Goal: Task Accomplishment & Management: Manage account settings

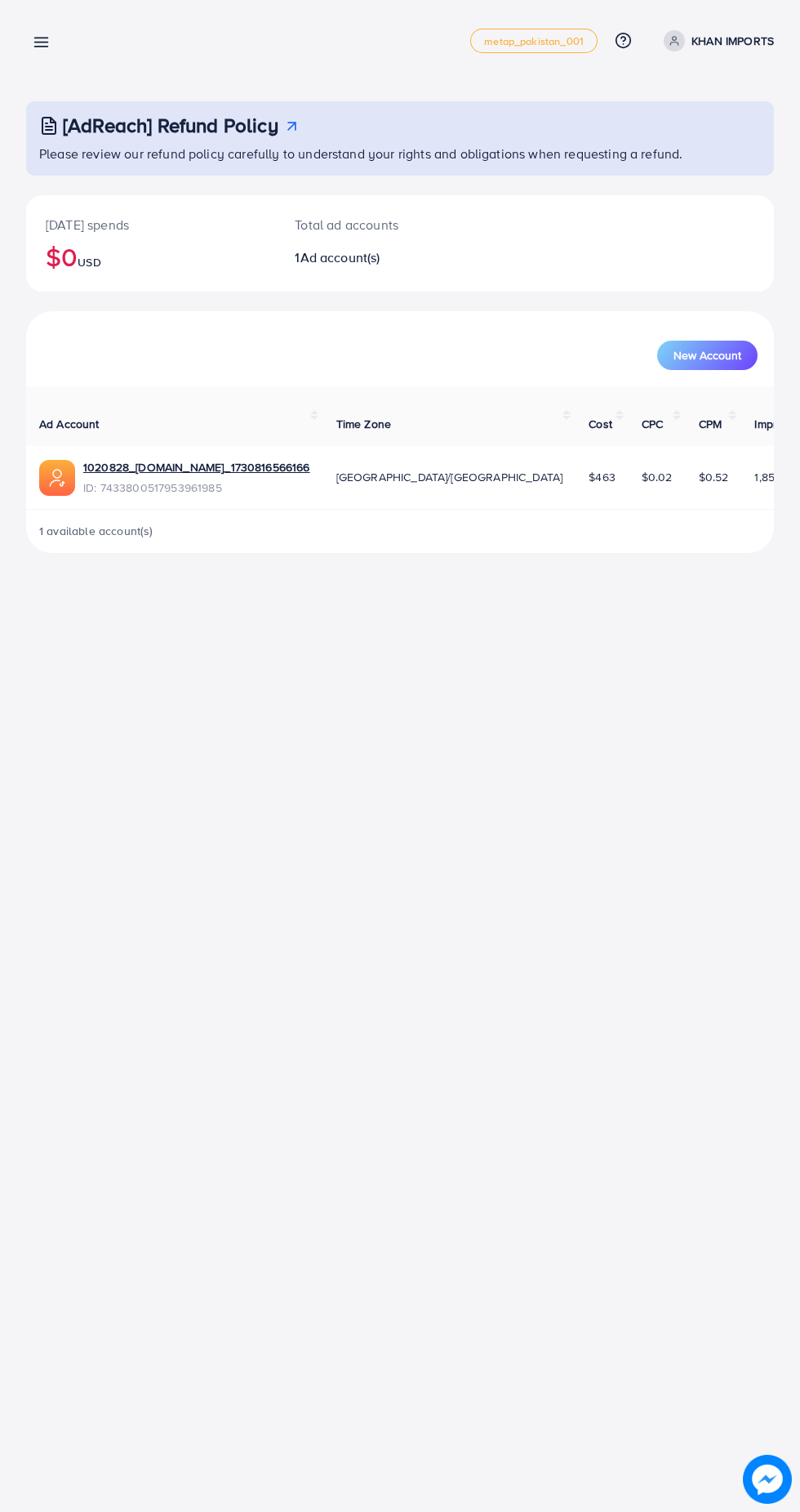
click at [47, 31] on link at bounding box center [38, 41] width 24 height 21
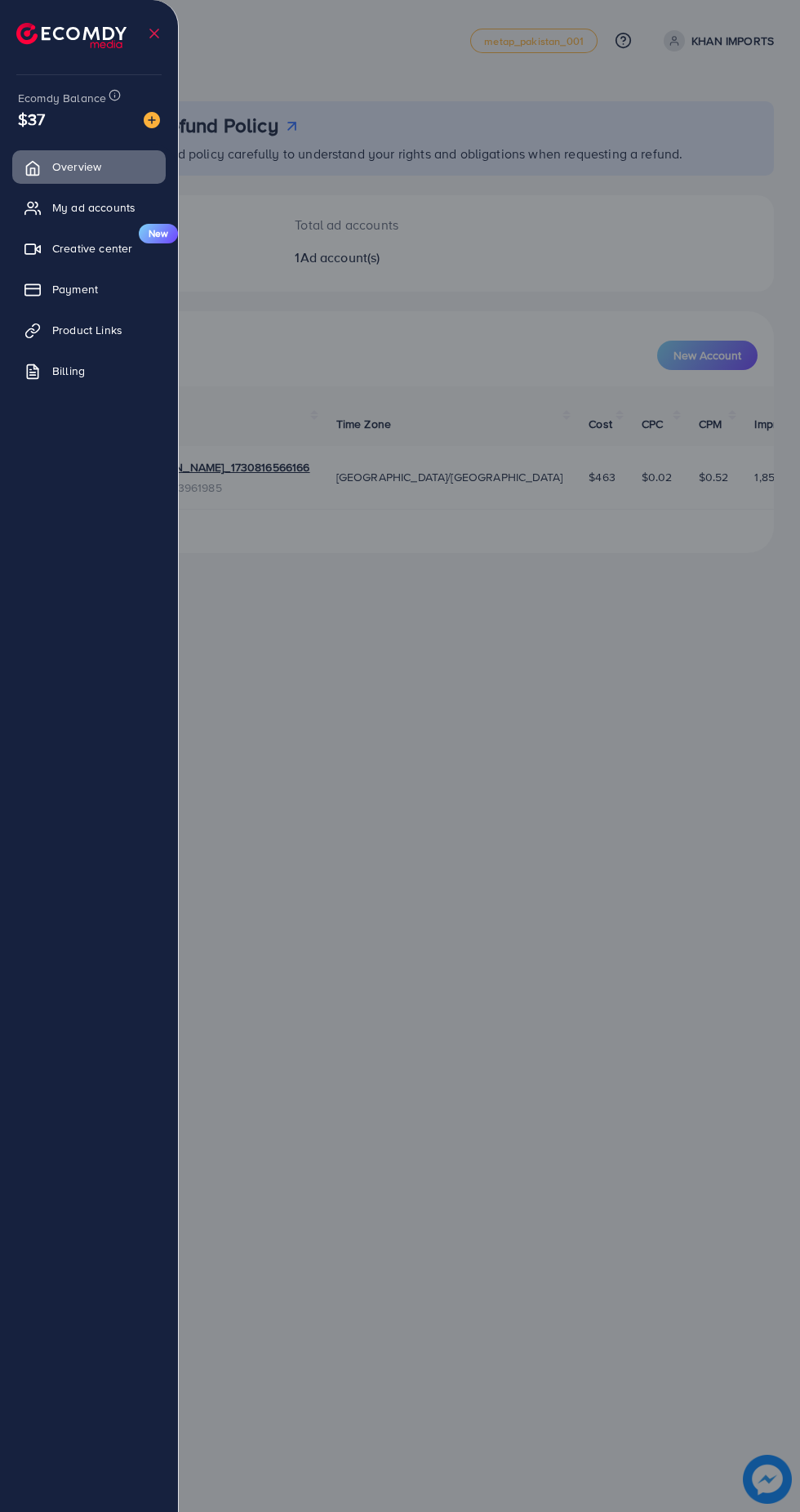
click at [120, 294] on link "Payment" at bounding box center [89, 289] width 154 height 32
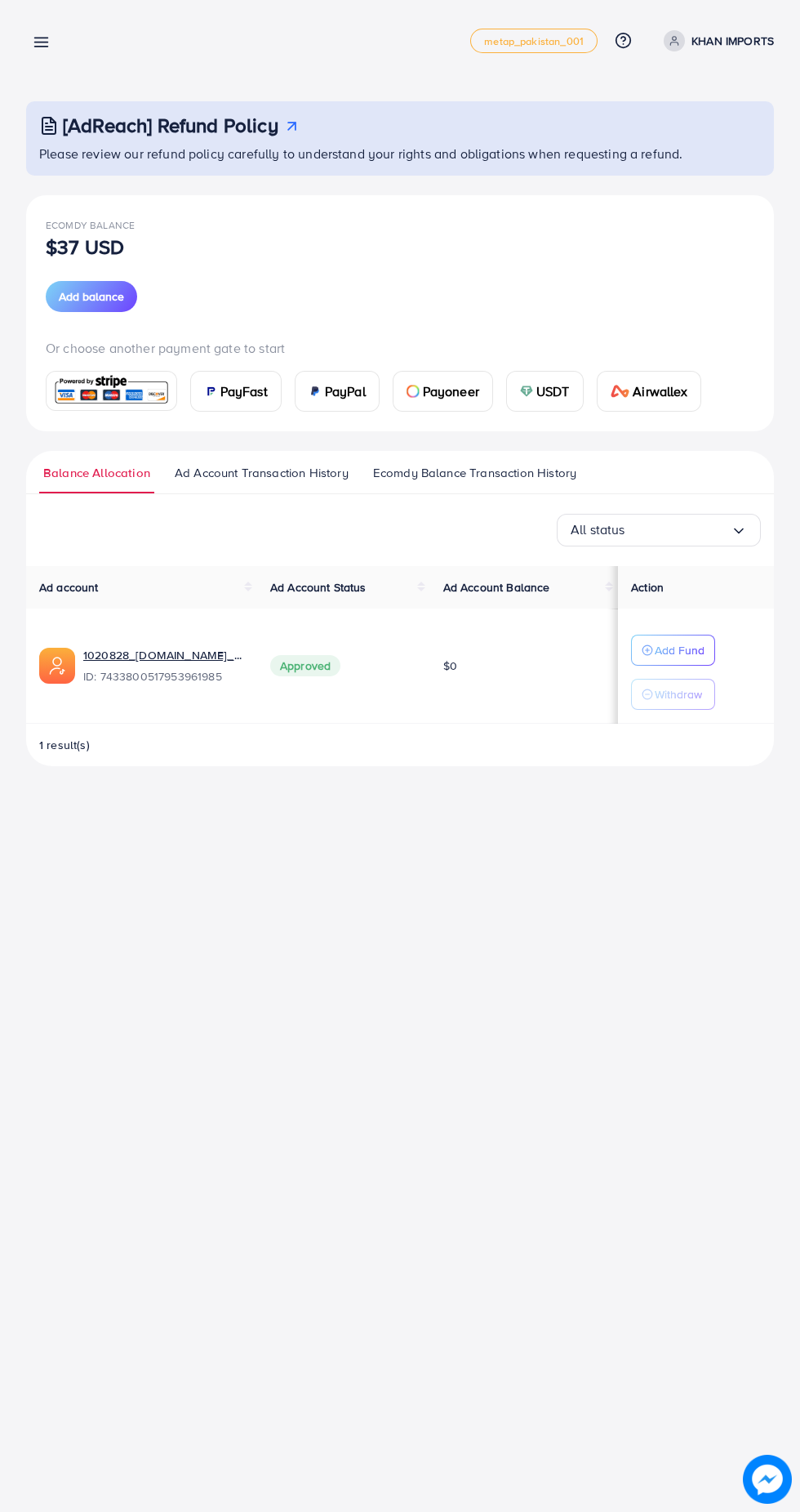
click at [705, 657] on button "Add Fund" at bounding box center [674, 650] width 84 height 31
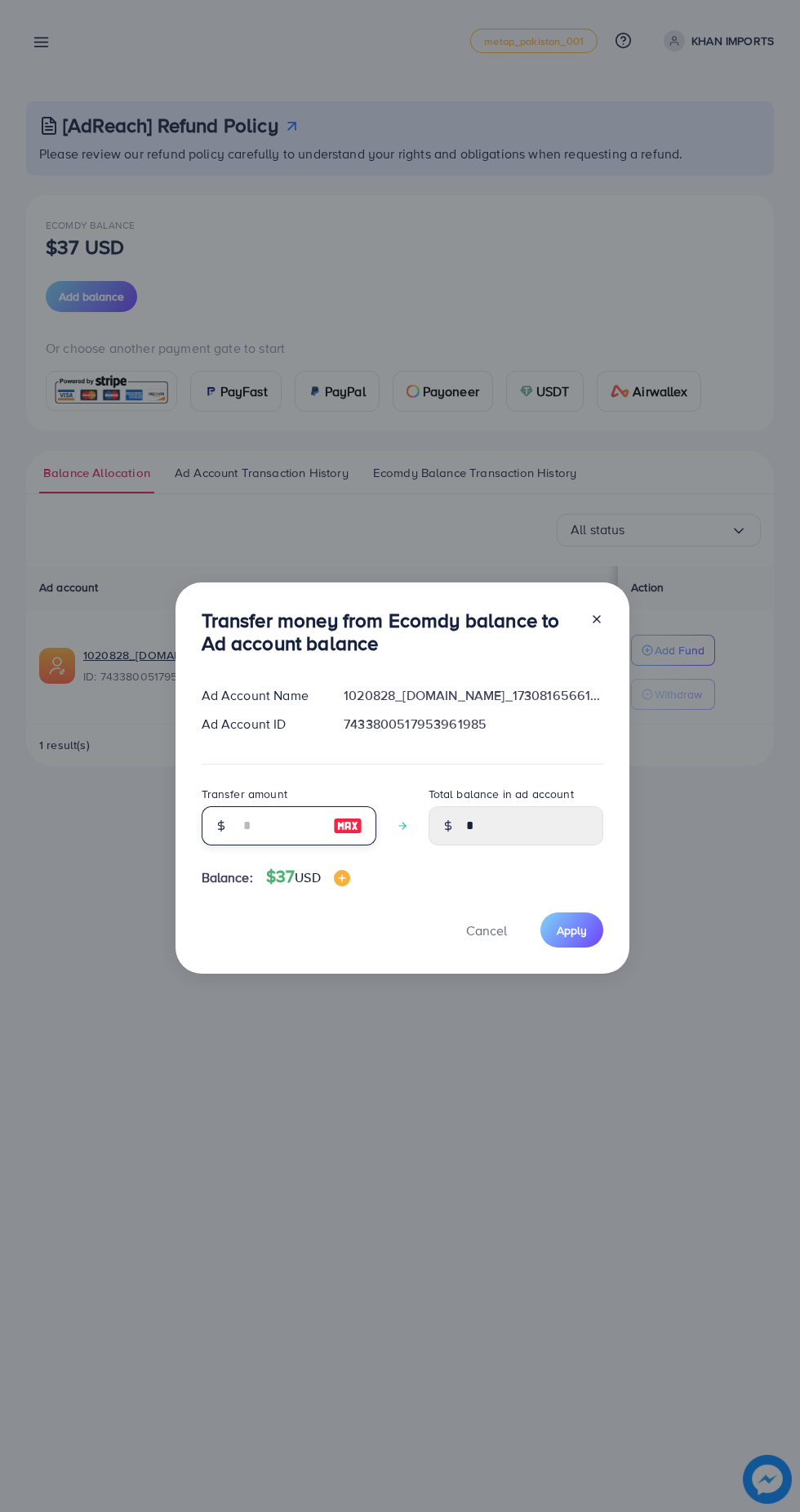
click at [292, 821] on input "number" at bounding box center [279, 826] width 81 height 39
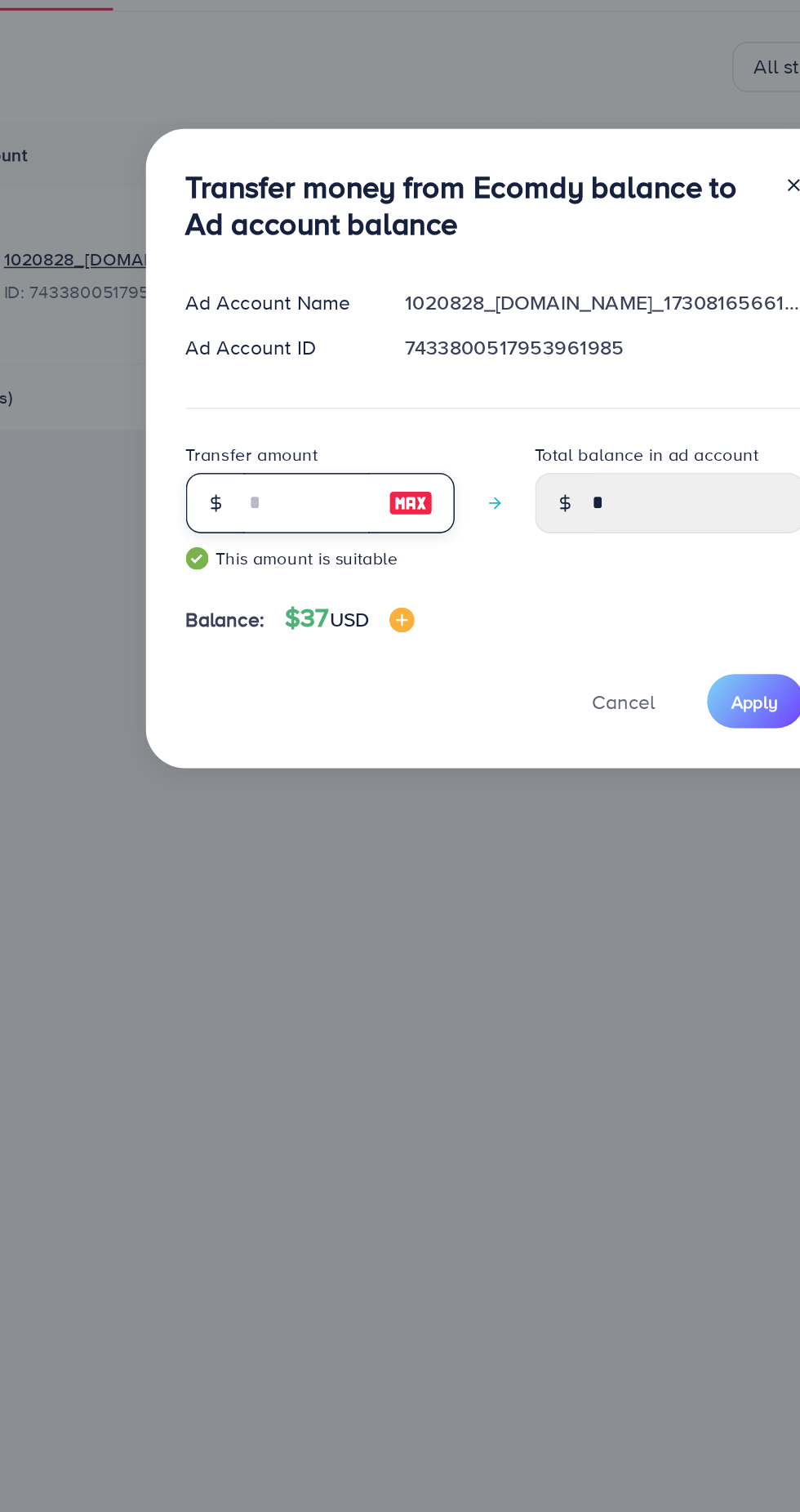
type input "*"
type input "**"
click at [560, 944] on span "Apply" at bounding box center [572, 942] width 30 height 17
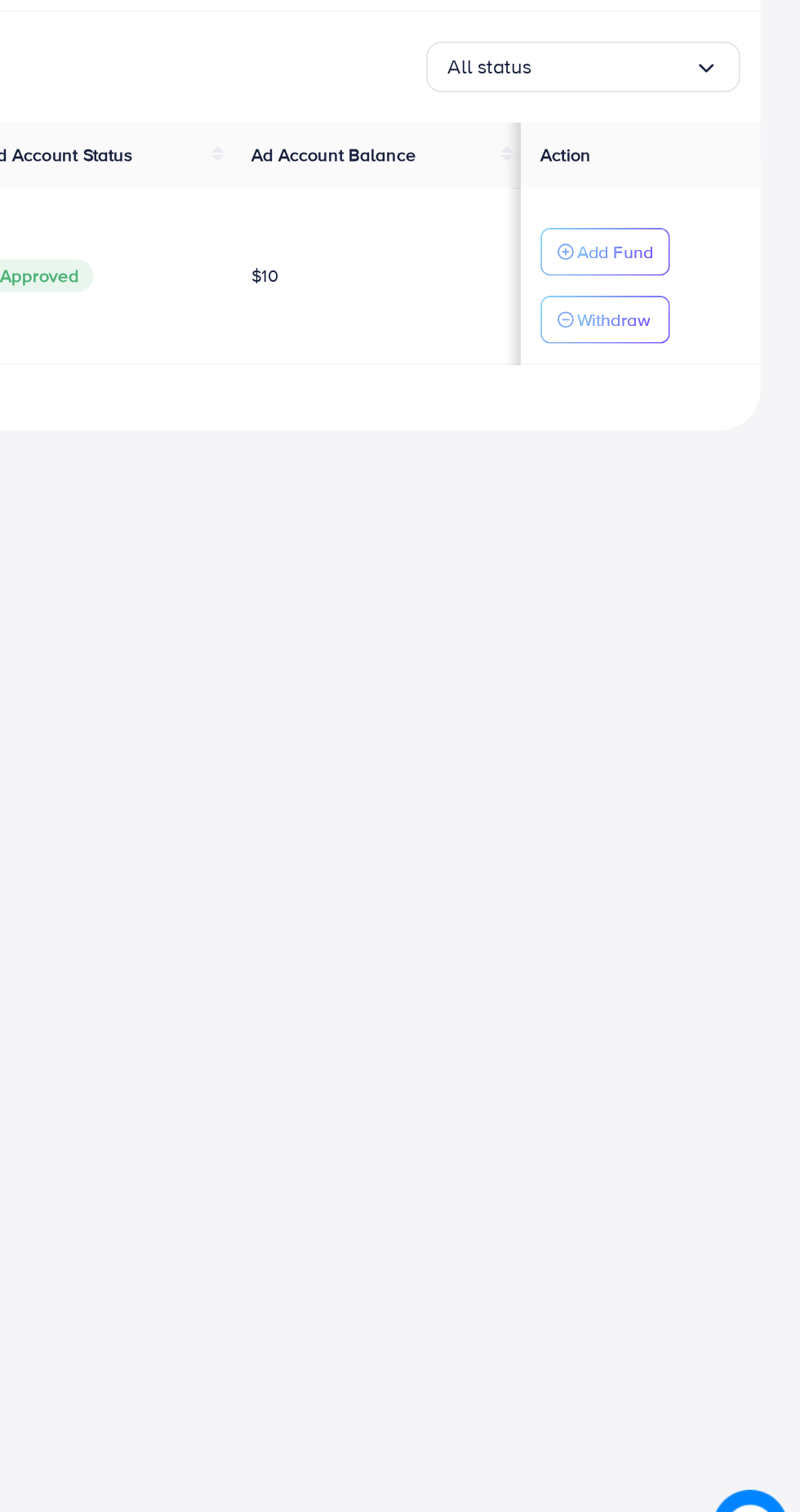
click at [691, 697] on p "Withdraw" at bounding box center [679, 694] width 47 height 20
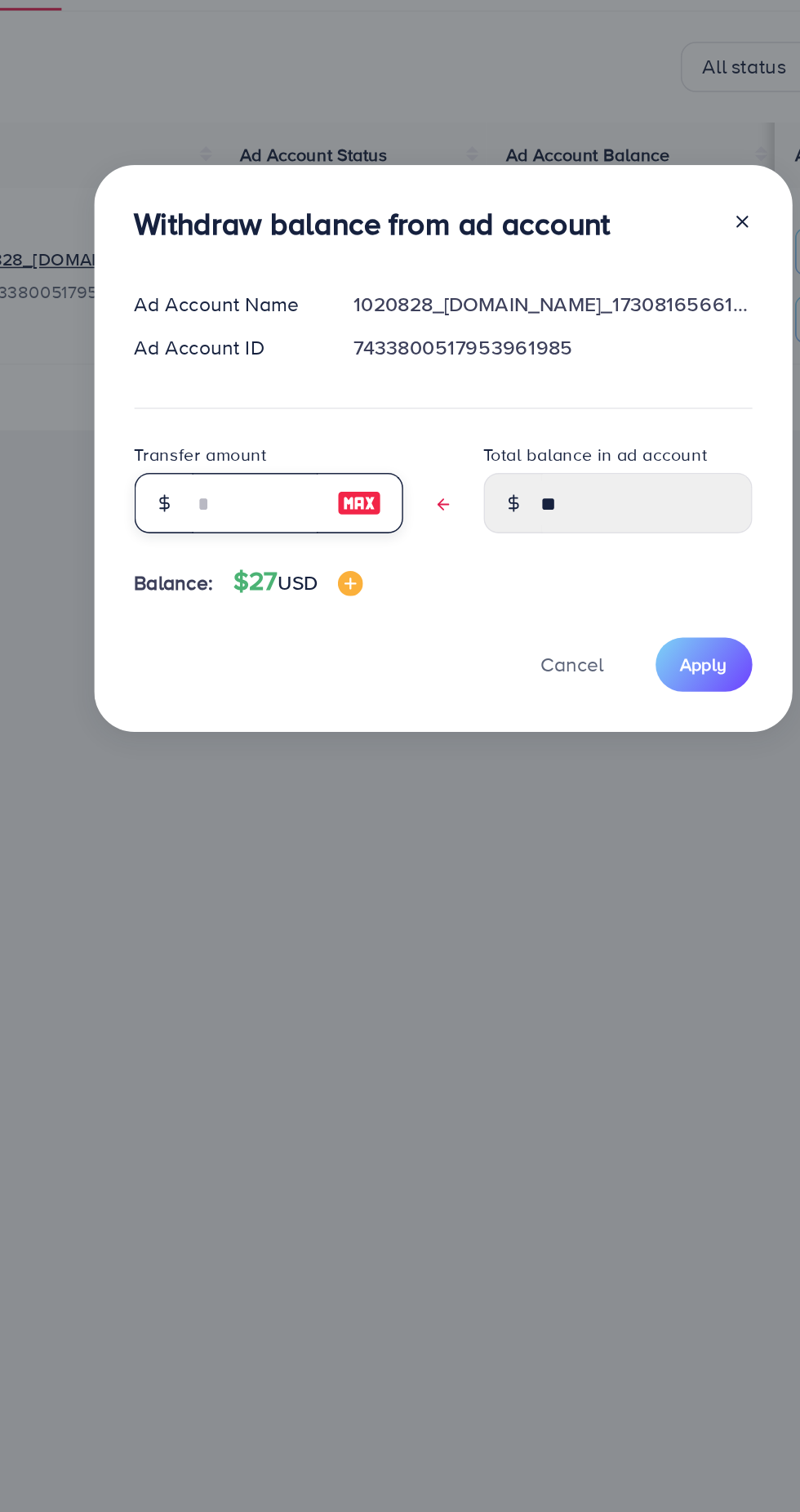
click at [289, 809] on input "text" at bounding box center [279, 814] width 81 height 39
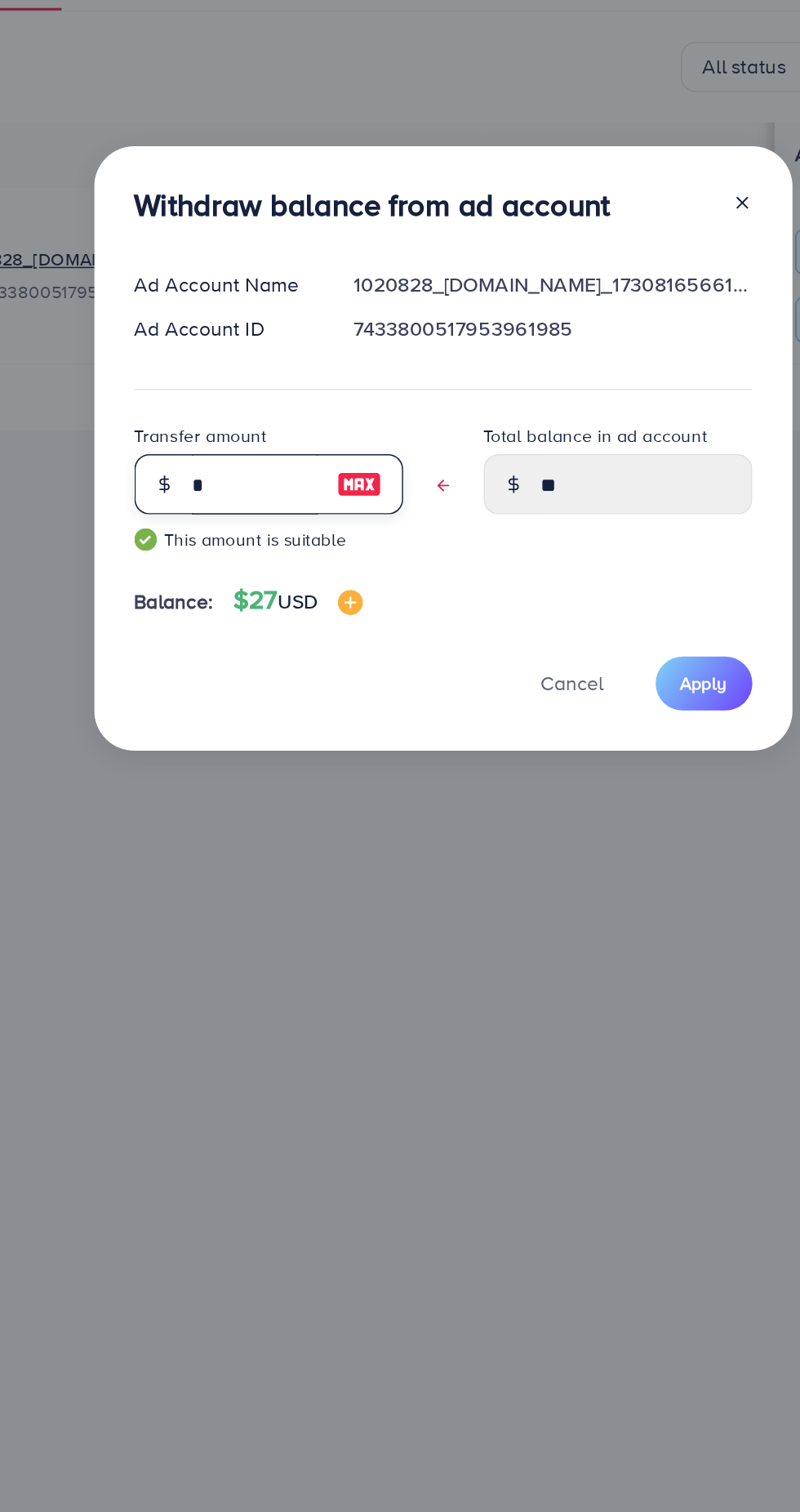
type input "*"
click at [566, 931] on span "Apply" at bounding box center [572, 930] width 30 height 17
